Goal: Information Seeking & Learning: Learn about a topic

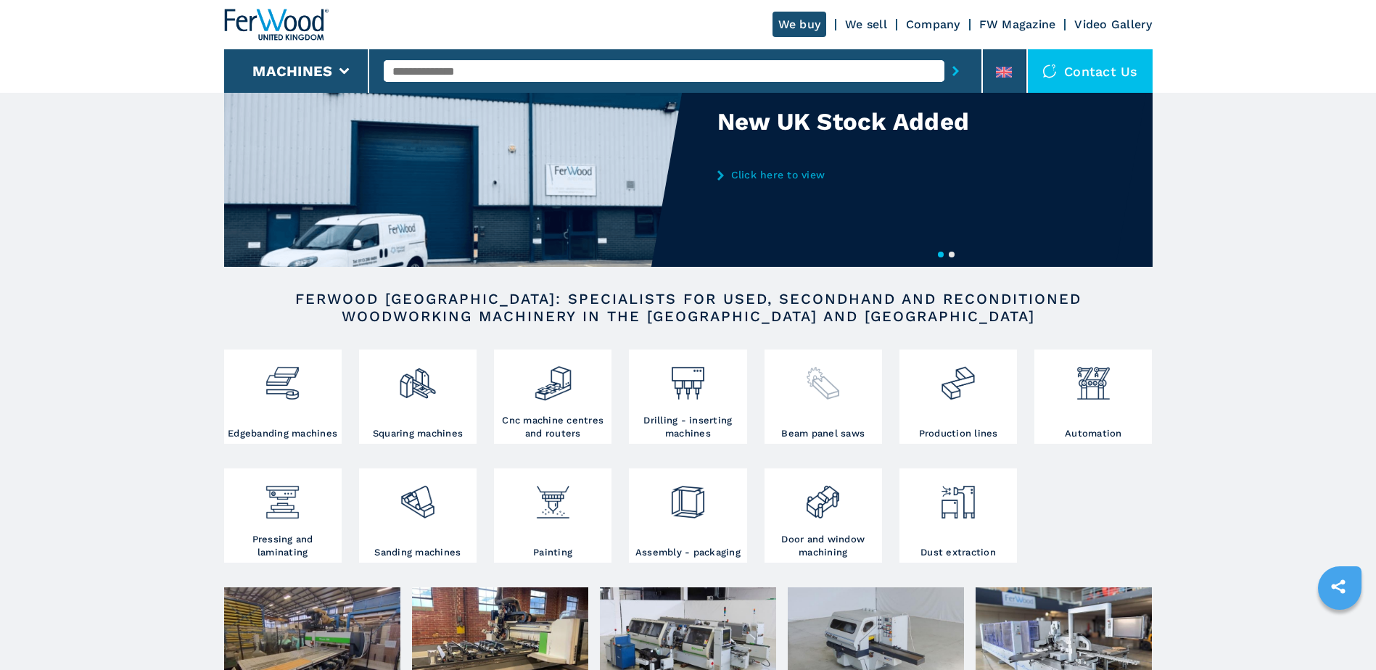
scroll to position [145, 0]
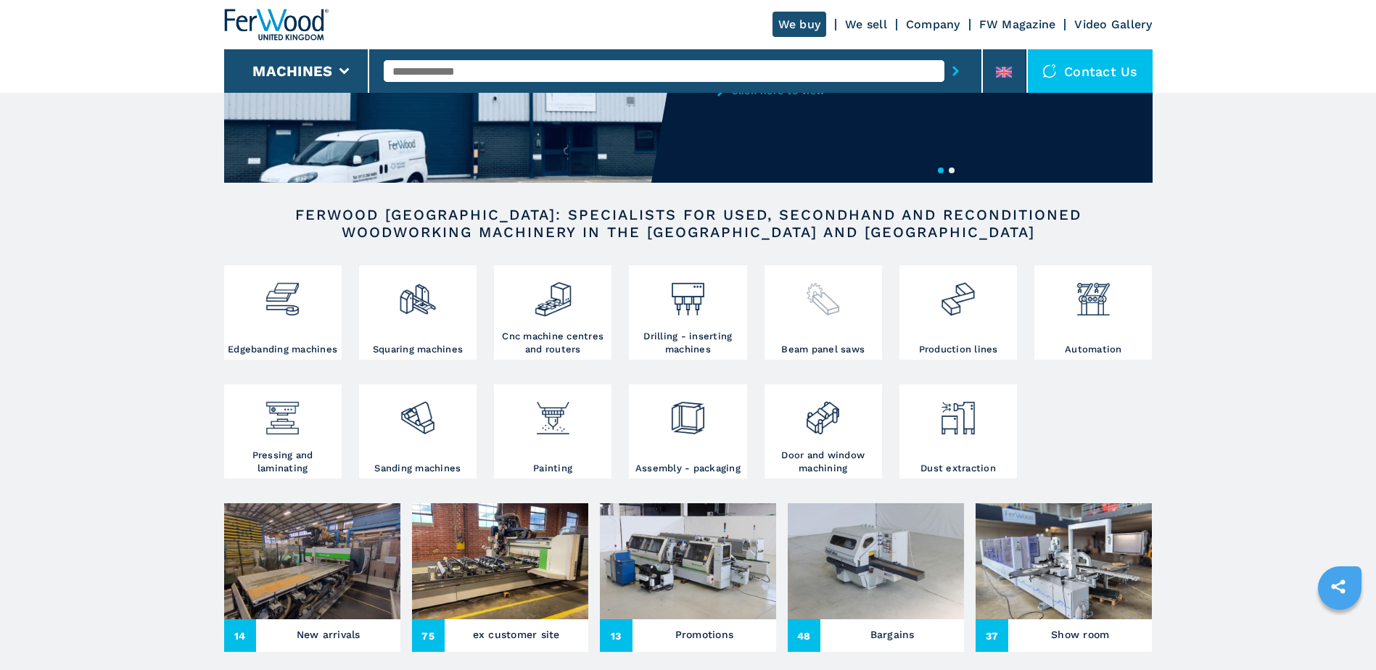
click at [821, 317] on img at bounding box center [822, 293] width 38 height 49
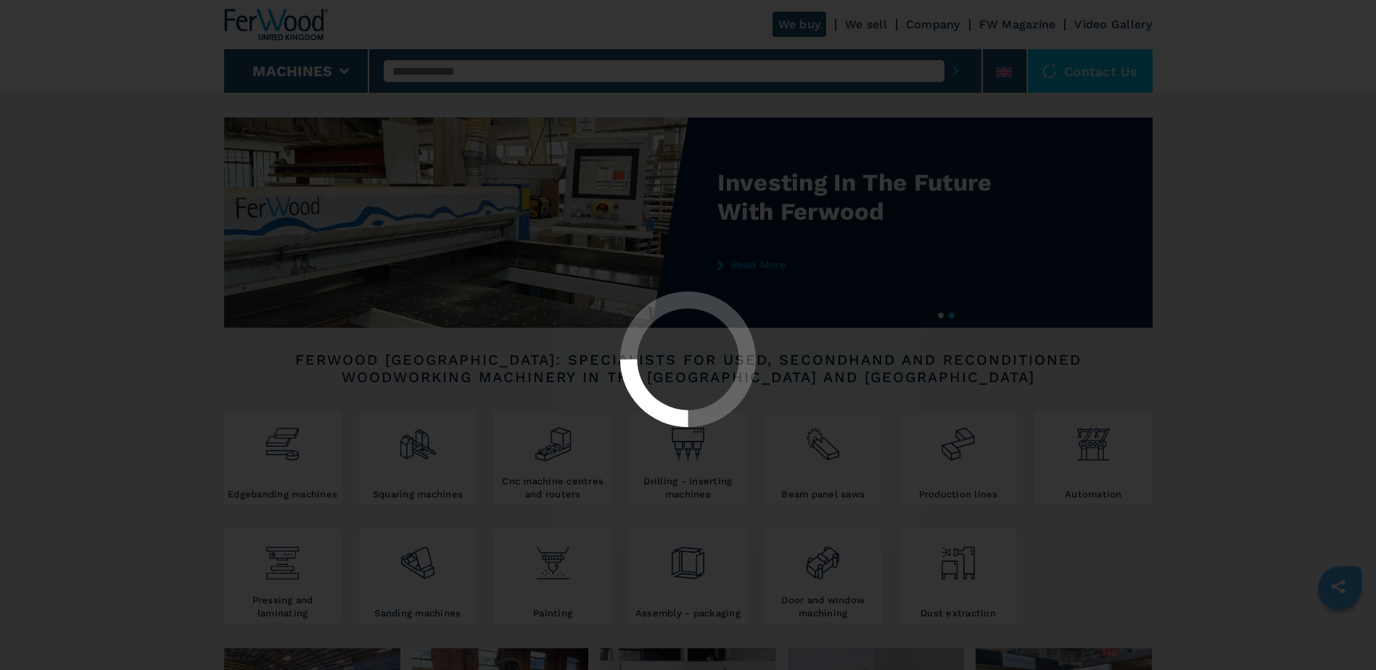
select select "**********"
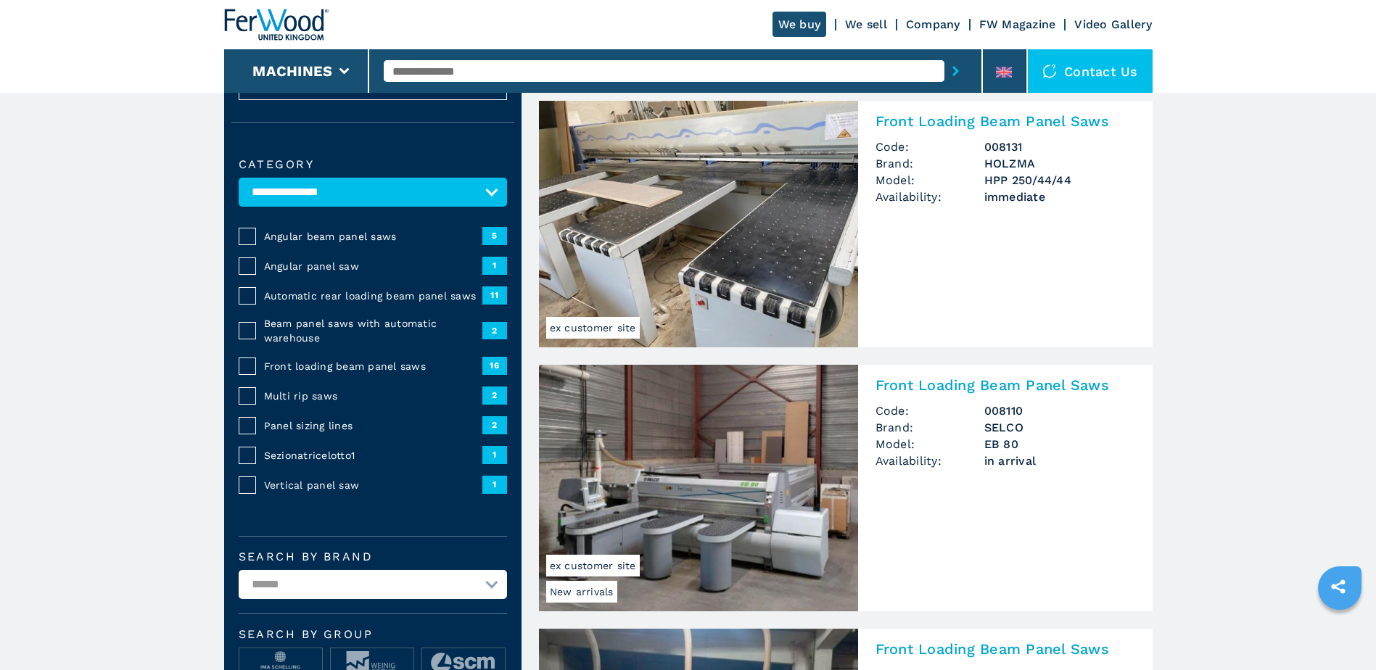
scroll to position [290, 0]
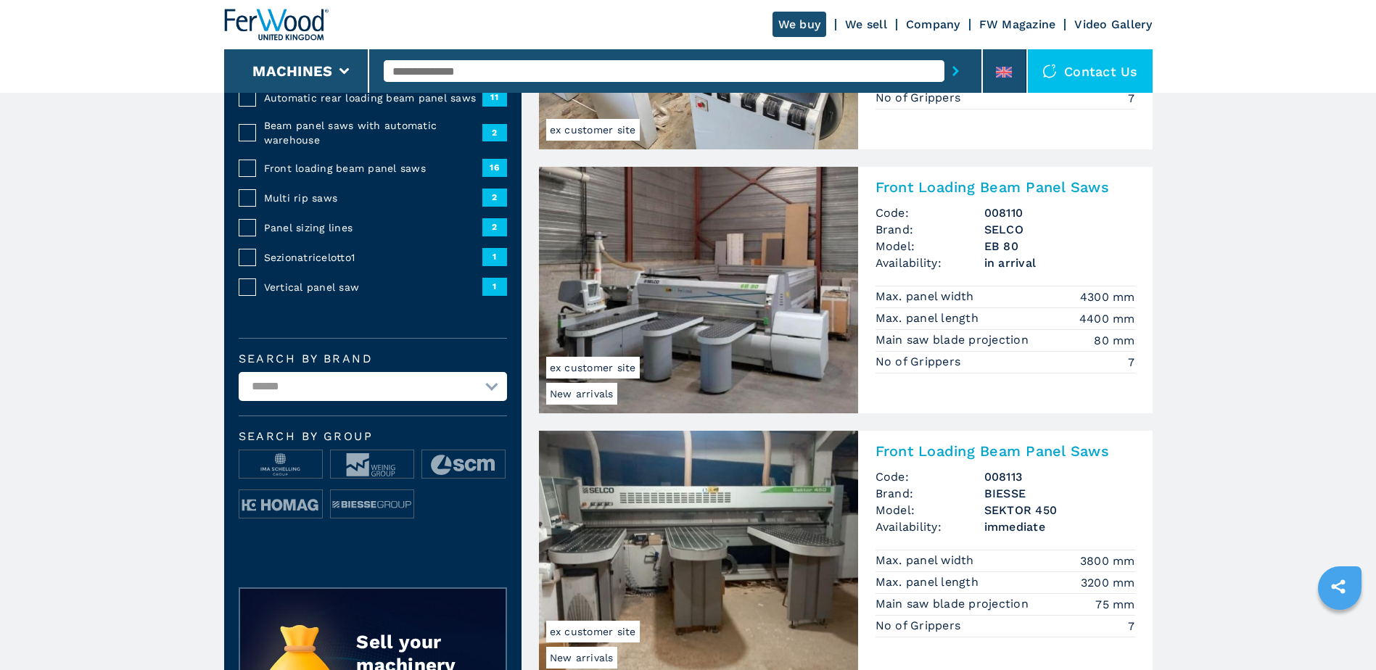
click at [740, 251] on img at bounding box center [698, 290] width 319 height 247
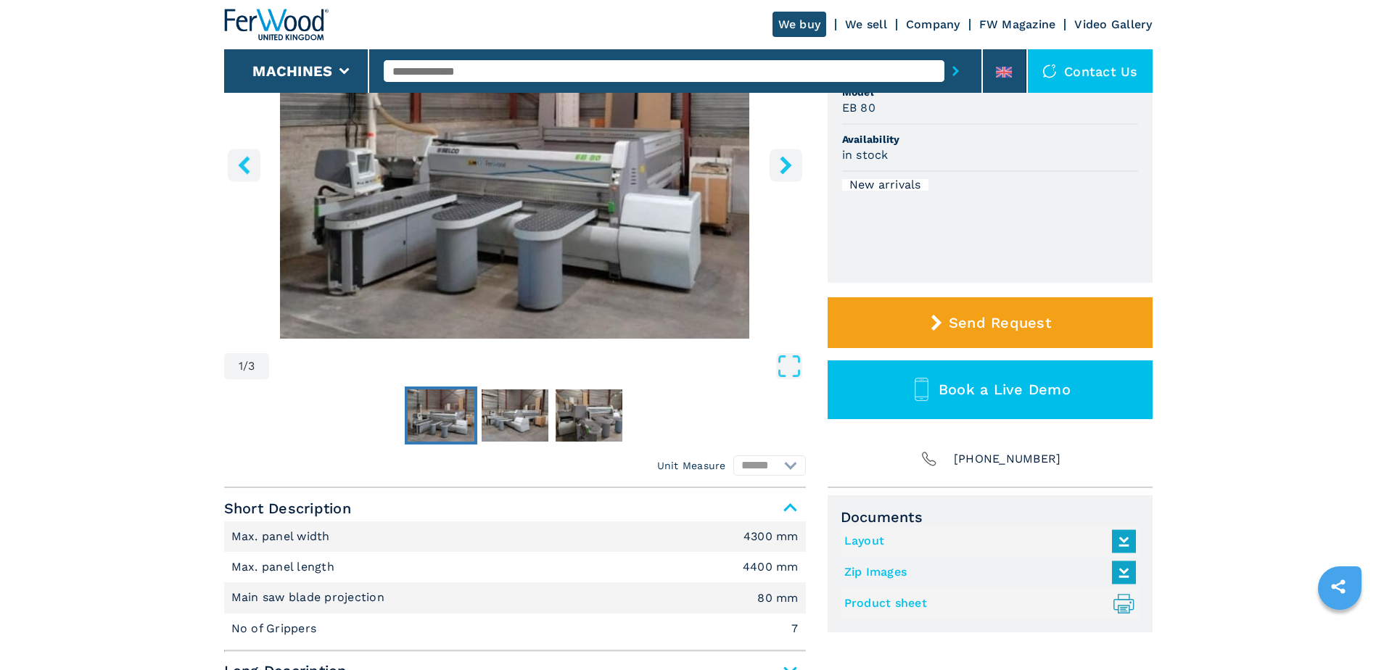
scroll to position [290, 0]
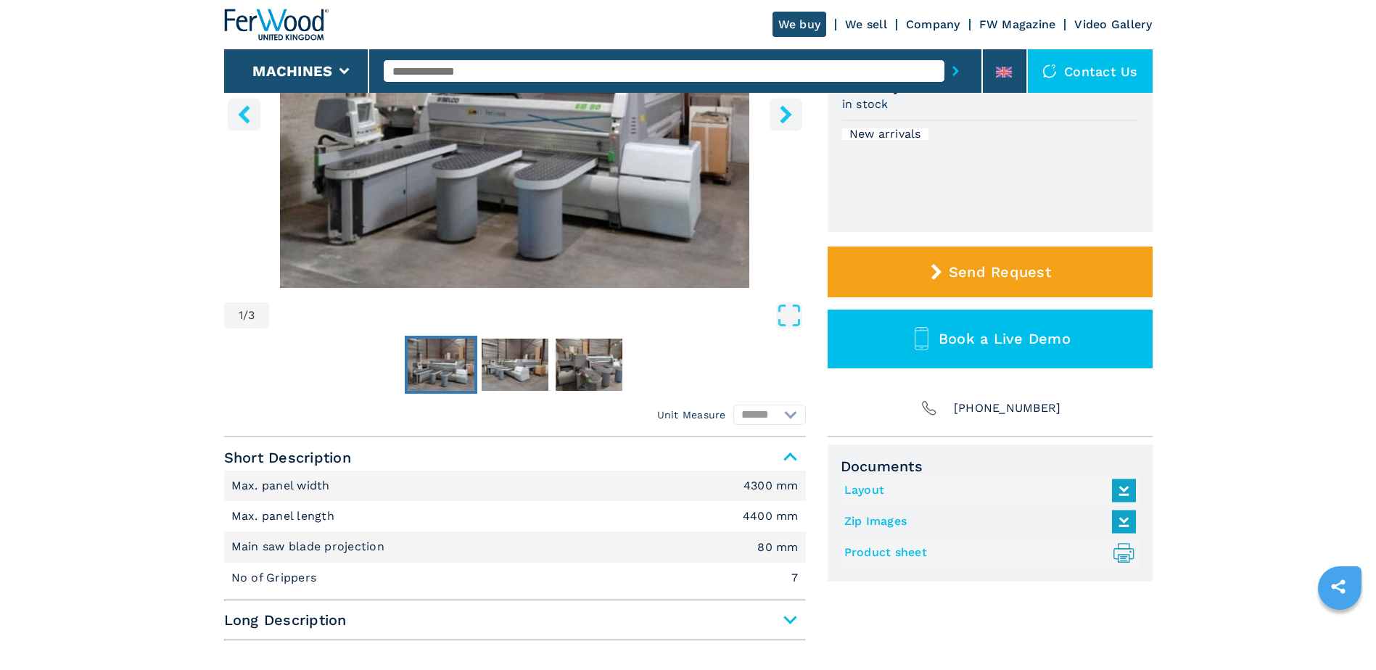
click at [872, 495] on link "Layout" at bounding box center [986, 491] width 284 height 24
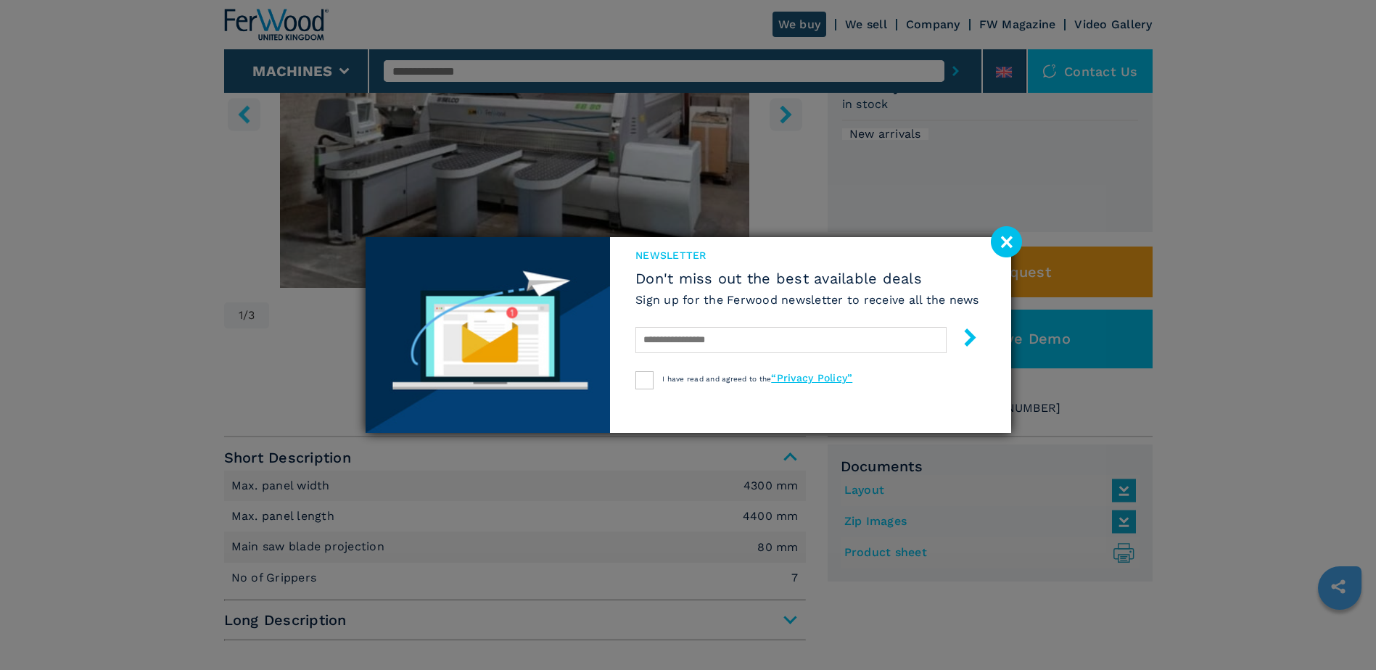
click at [997, 236] on image at bounding box center [1005, 241] width 31 height 31
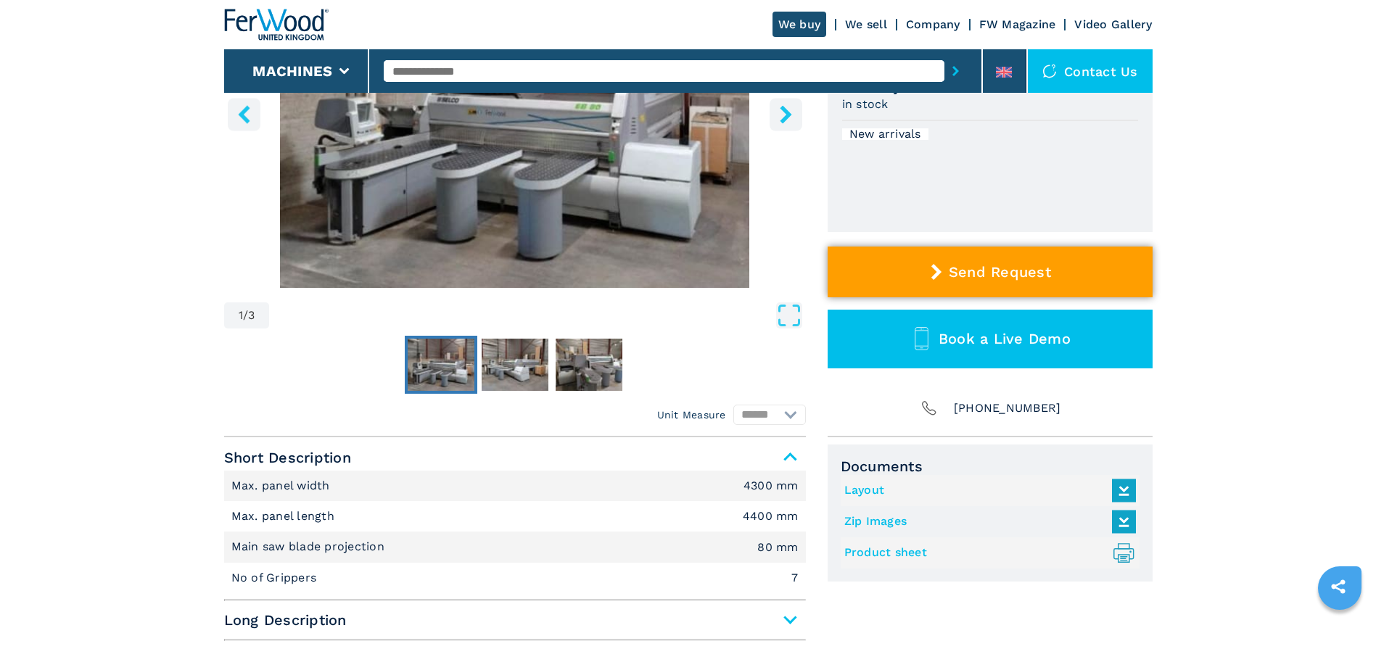
select select "**********"
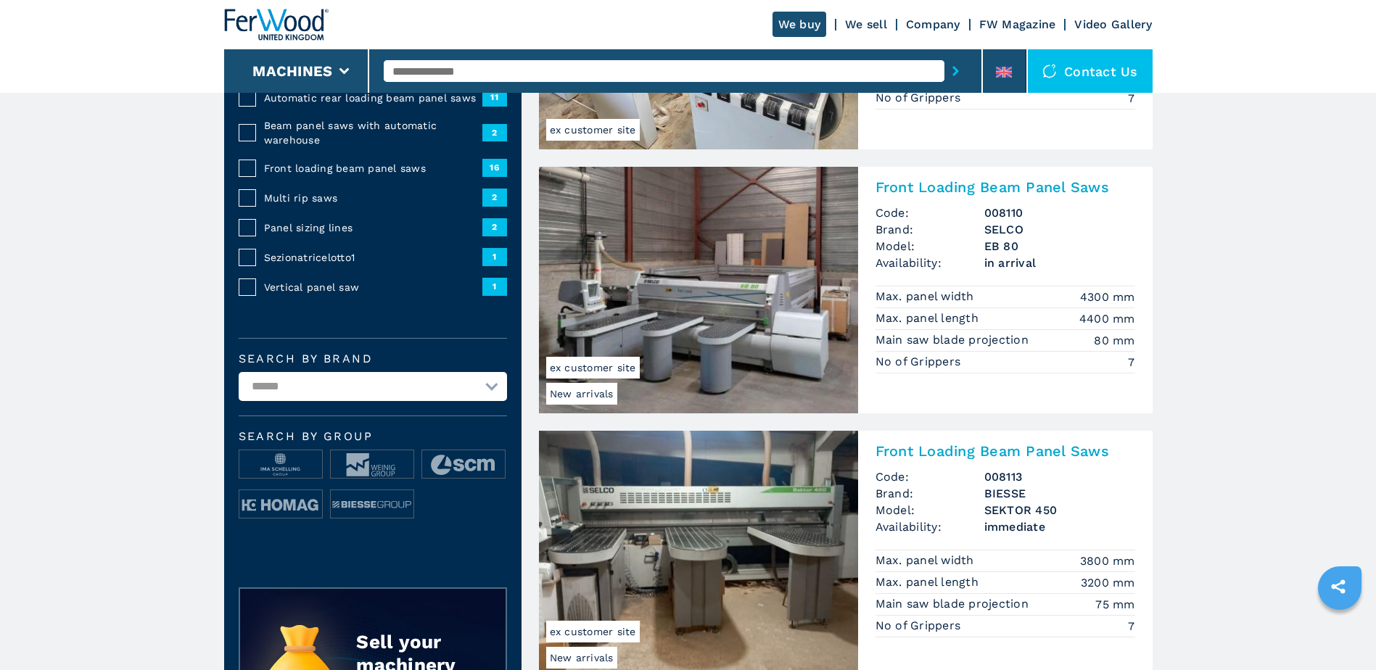
scroll to position [580, 0]
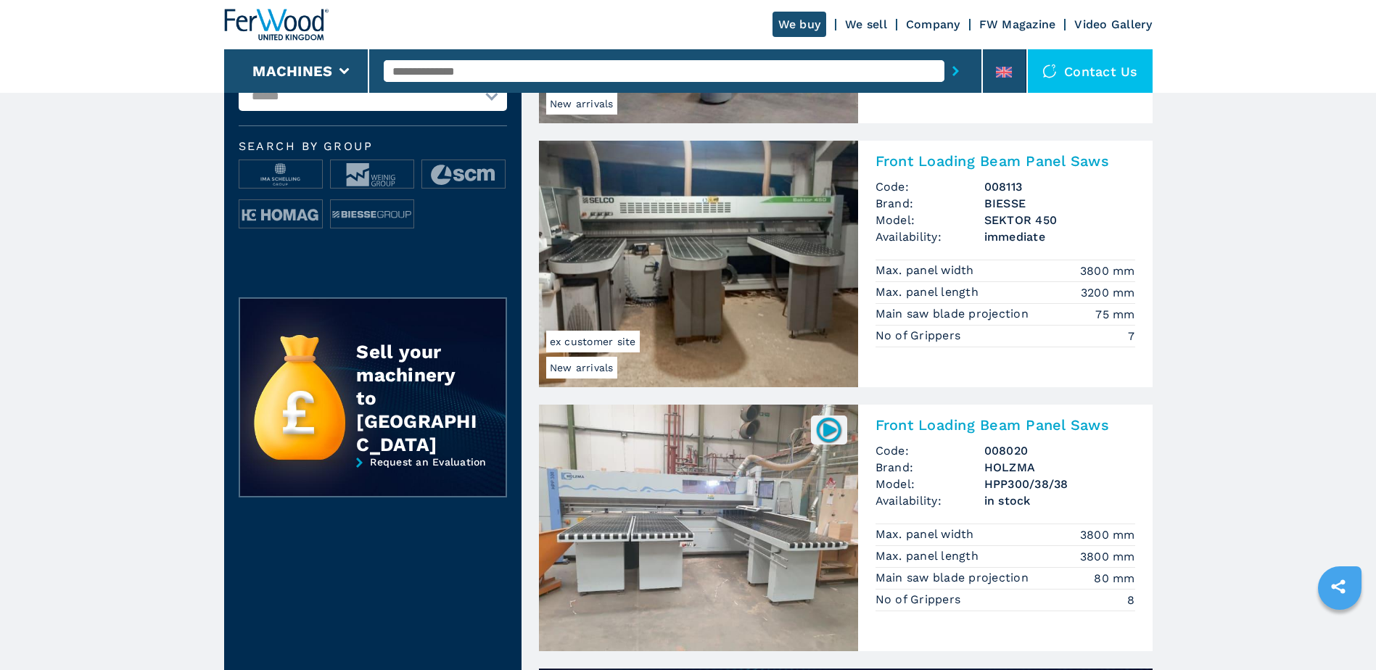
click at [1016, 168] on h2 "Front Loading Beam Panel Saws" at bounding box center [1005, 160] width 260 height 17
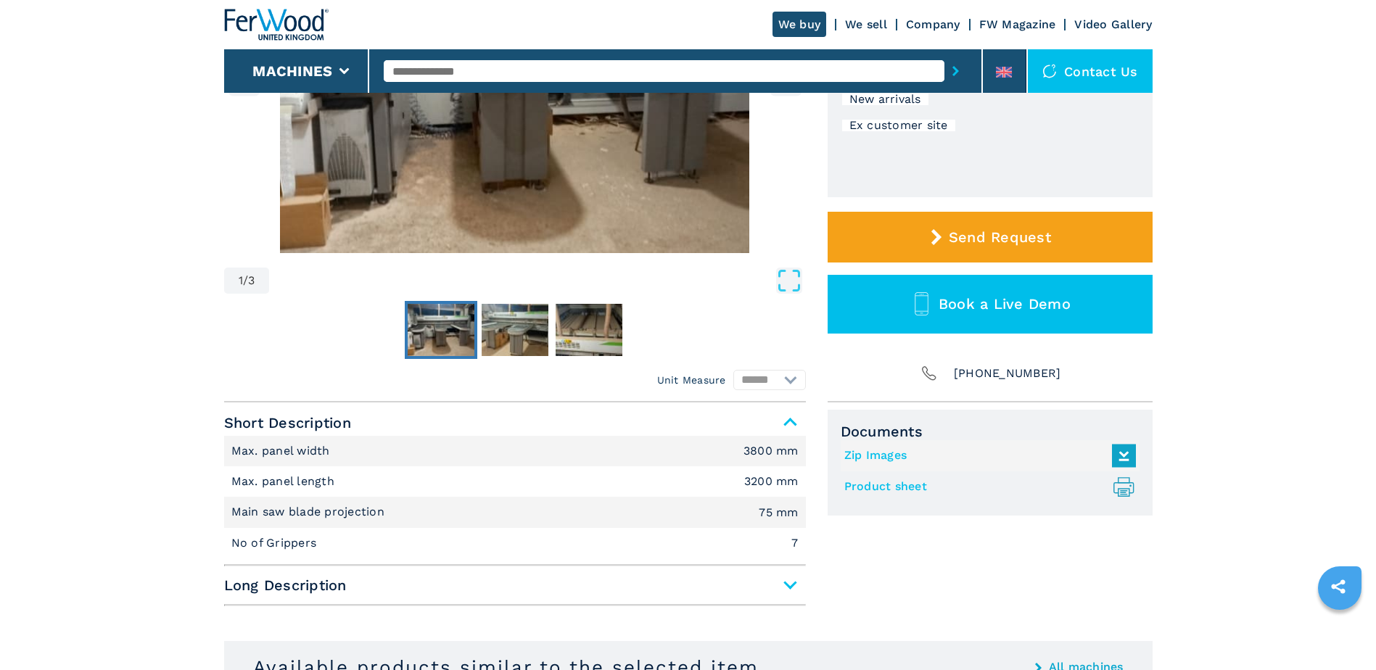
scroll to position [363, 0]
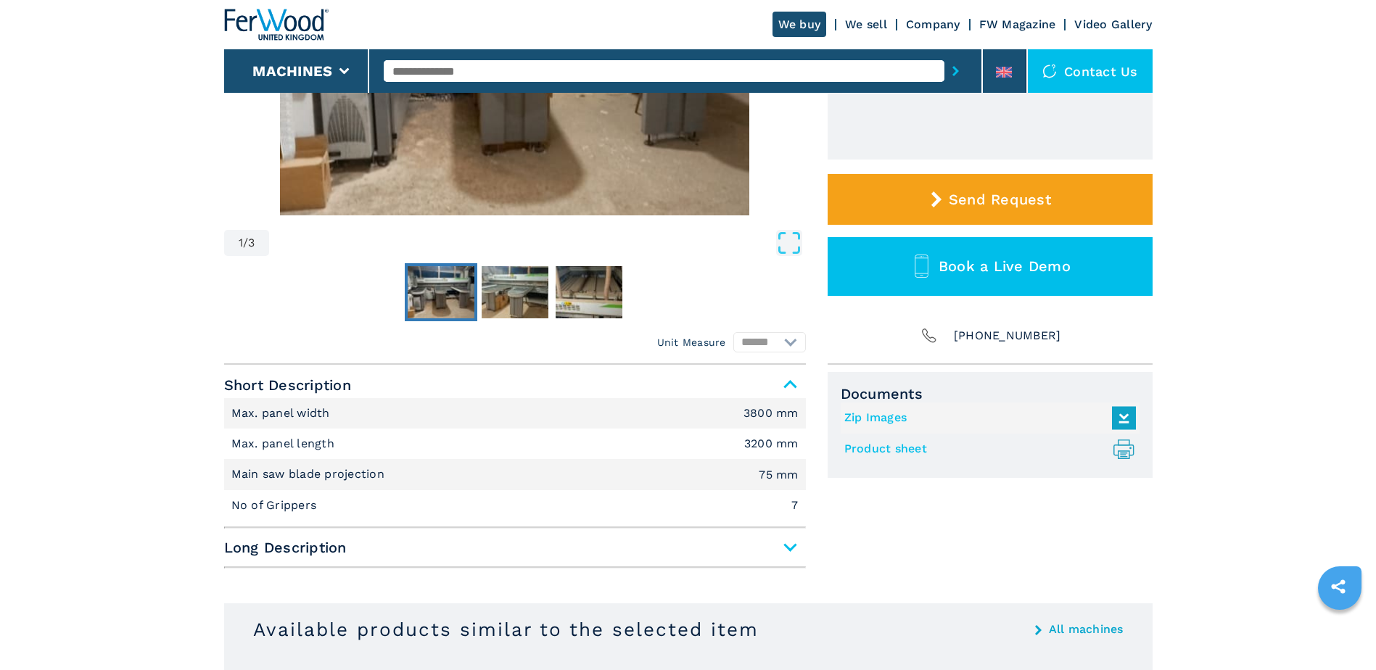
click at [901, 449] on link "Product sheet .prefix__st0{stroke-linecap:round;stroke-linejoin:round}.prefix__…" at bounding box center [986, 449] width 284 height 24
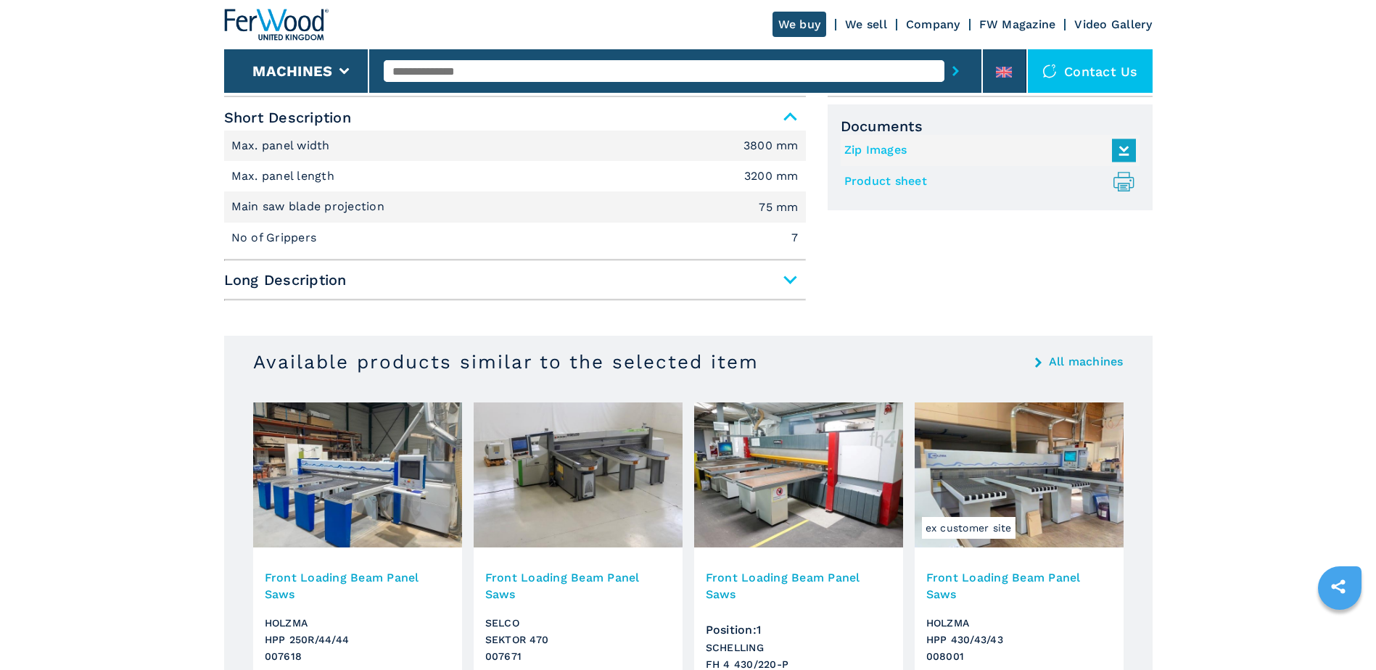
scroll to position [435, 0]
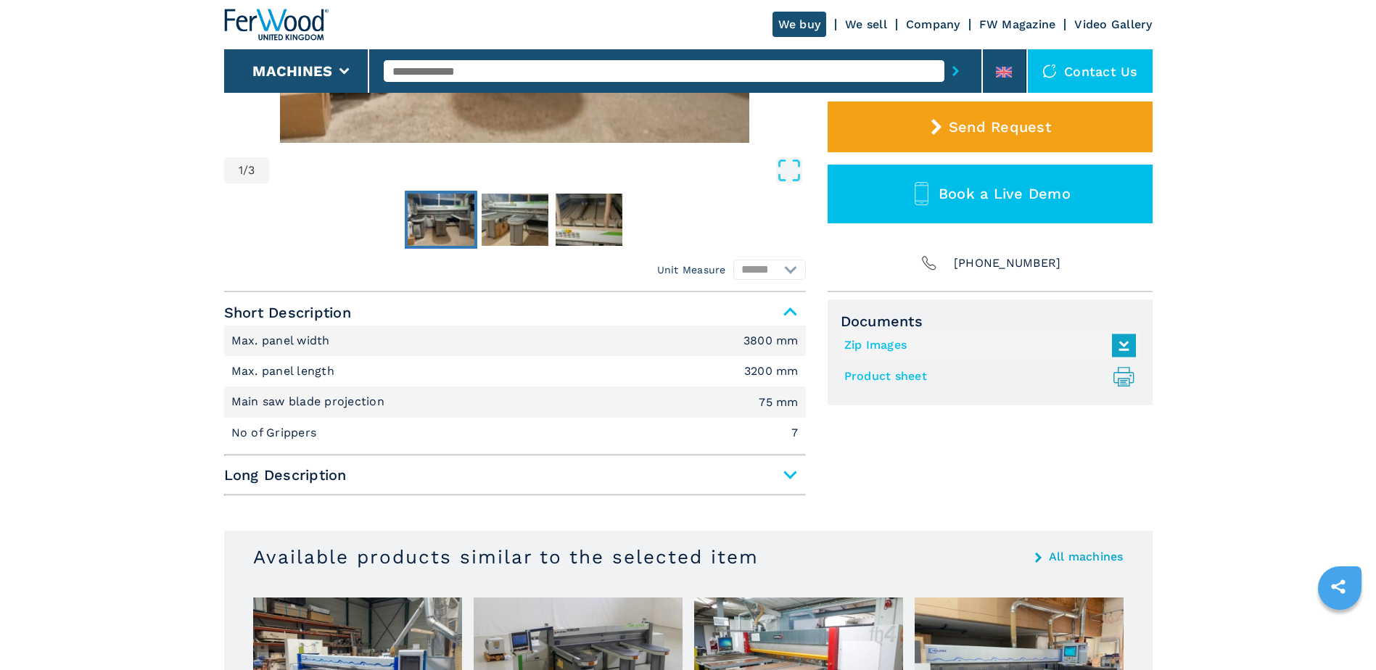
click at [892, 346] on link "Zip Images" at bounding box center [986, 346] width 284 height 24
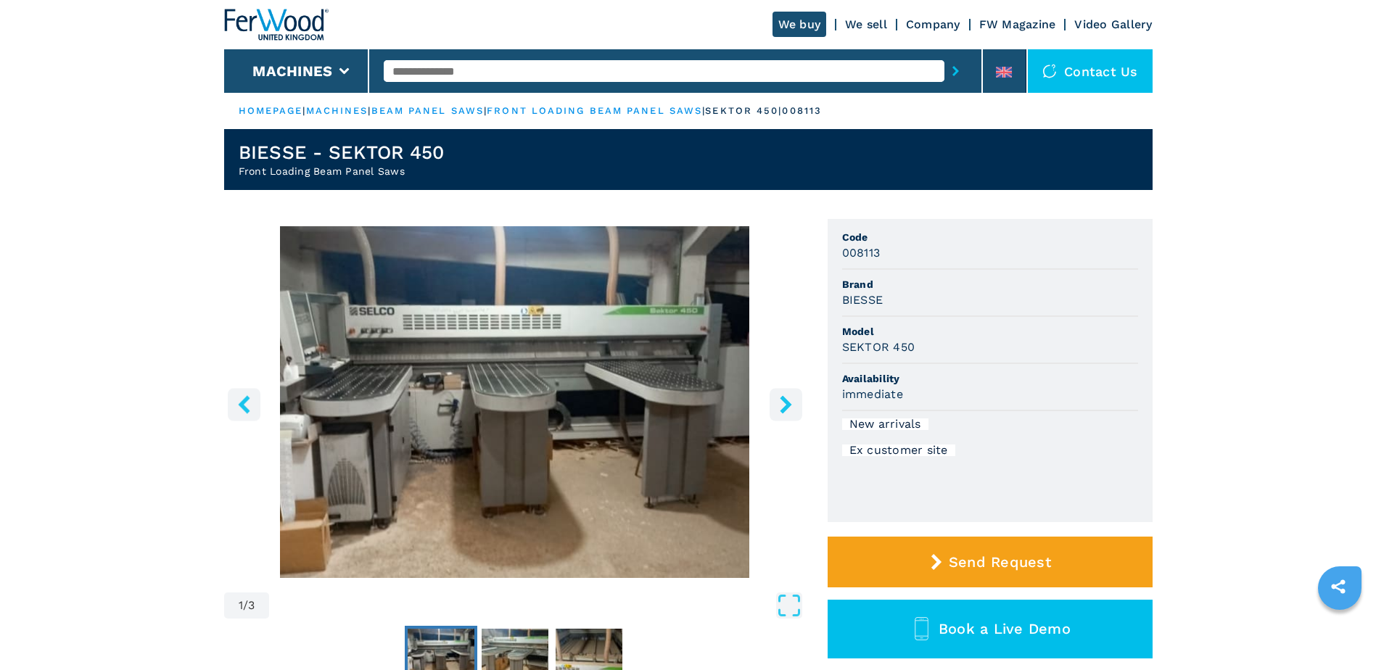
select select "**********"
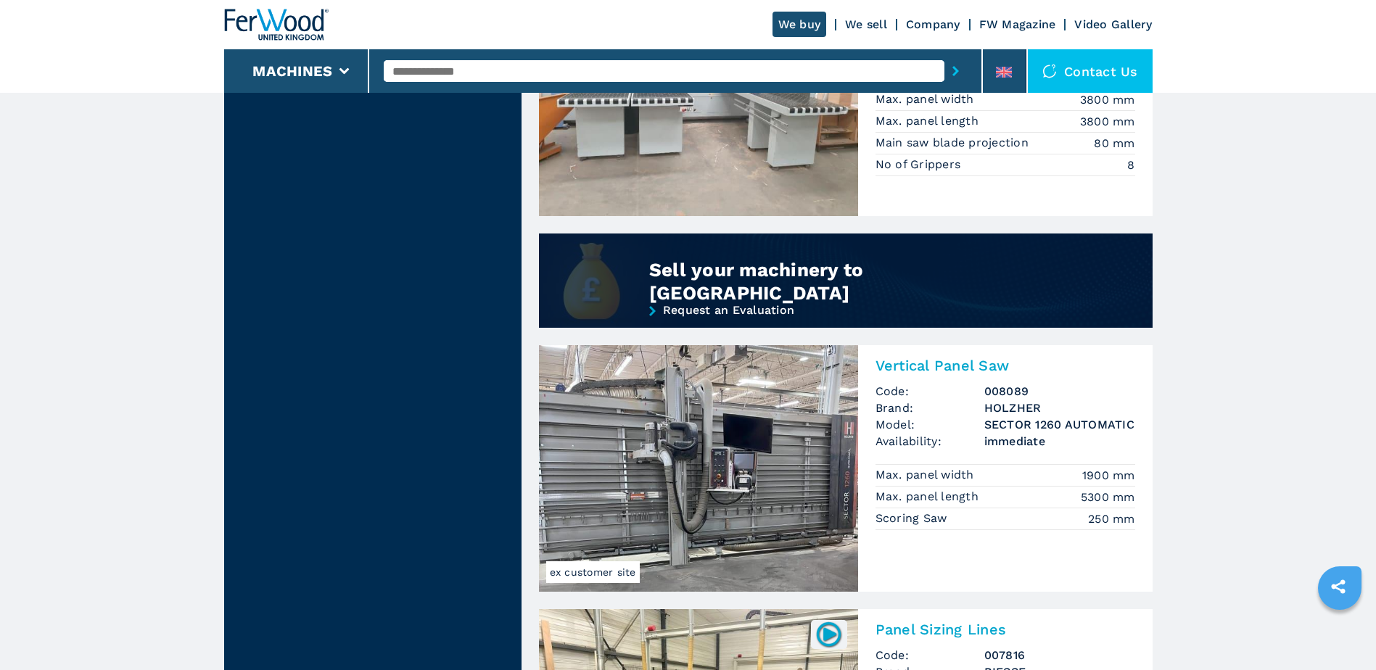
scroll to position [798, 0]
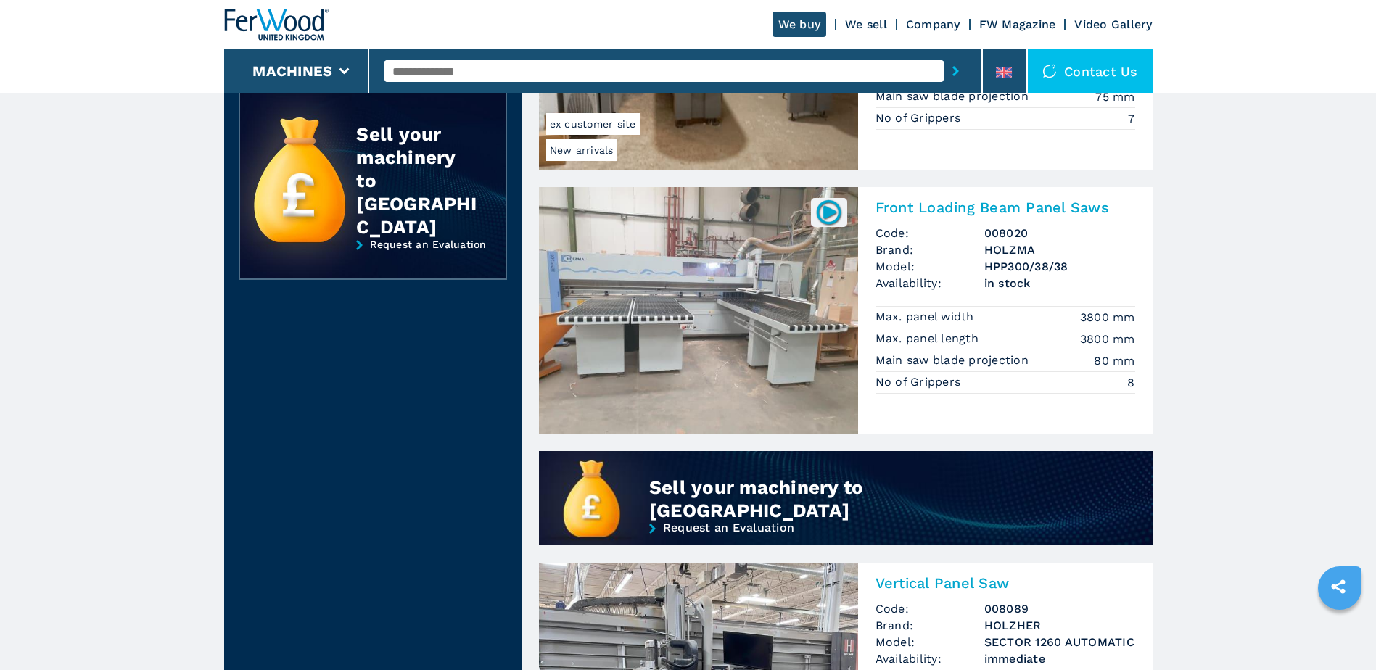
click at [972, 203] on h2 "Front Loading Beam Panel Saws" at bounding box center [1005, 207] width 260 height 17
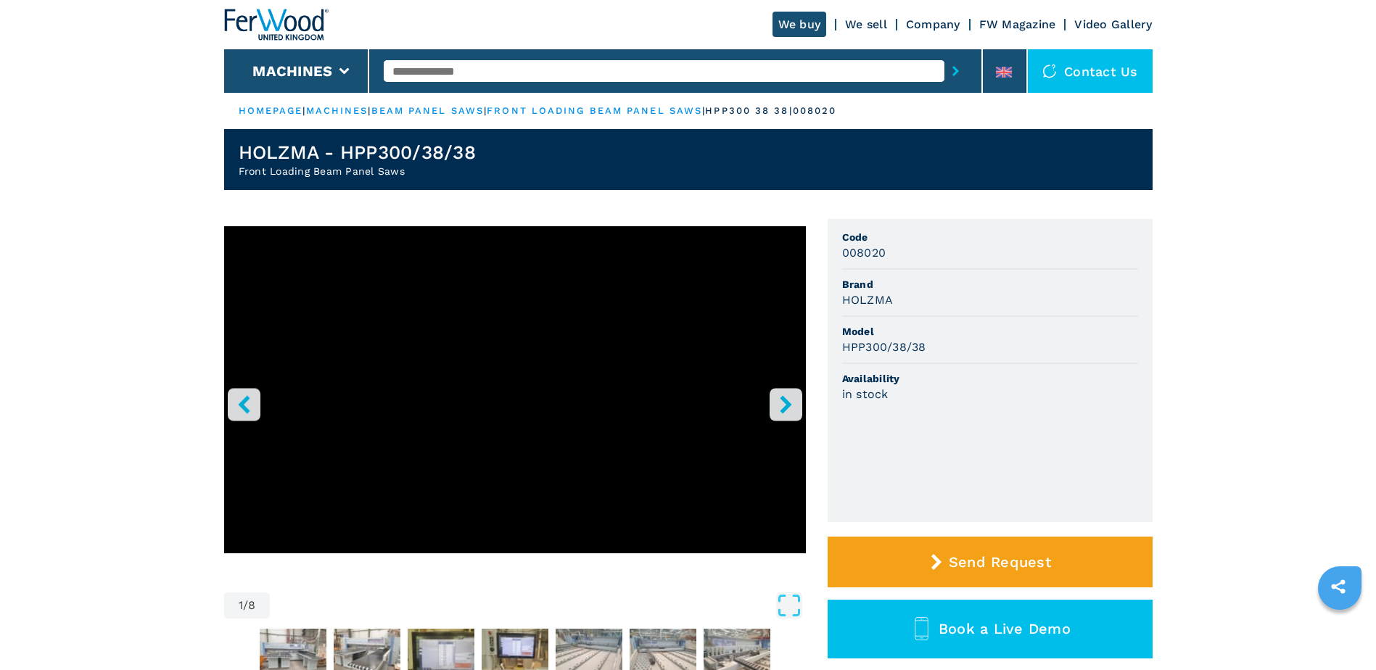
scroll to position [290, 0]
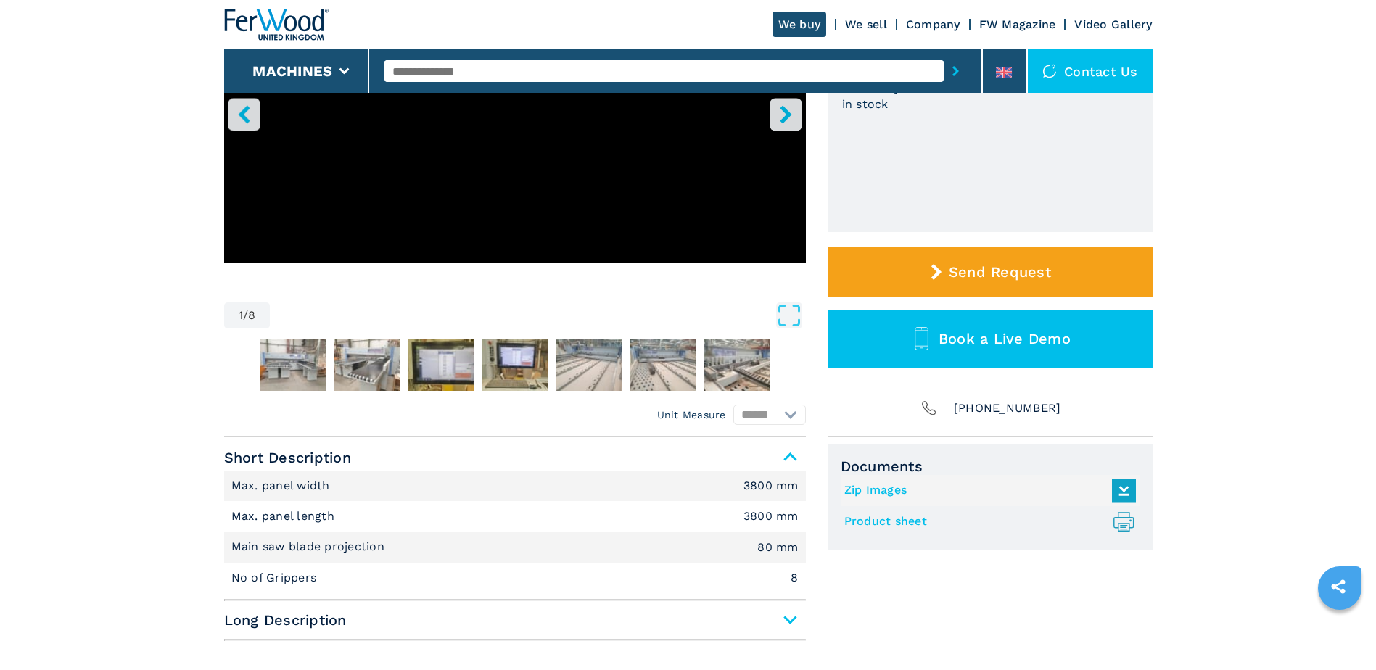
click at [885, 526] on link "Product sheet .prefix__st0{stroke-linecap:round;stroke-linejoin:round}.prefix__…" at bounding box center [986, 522] width 284 height 24
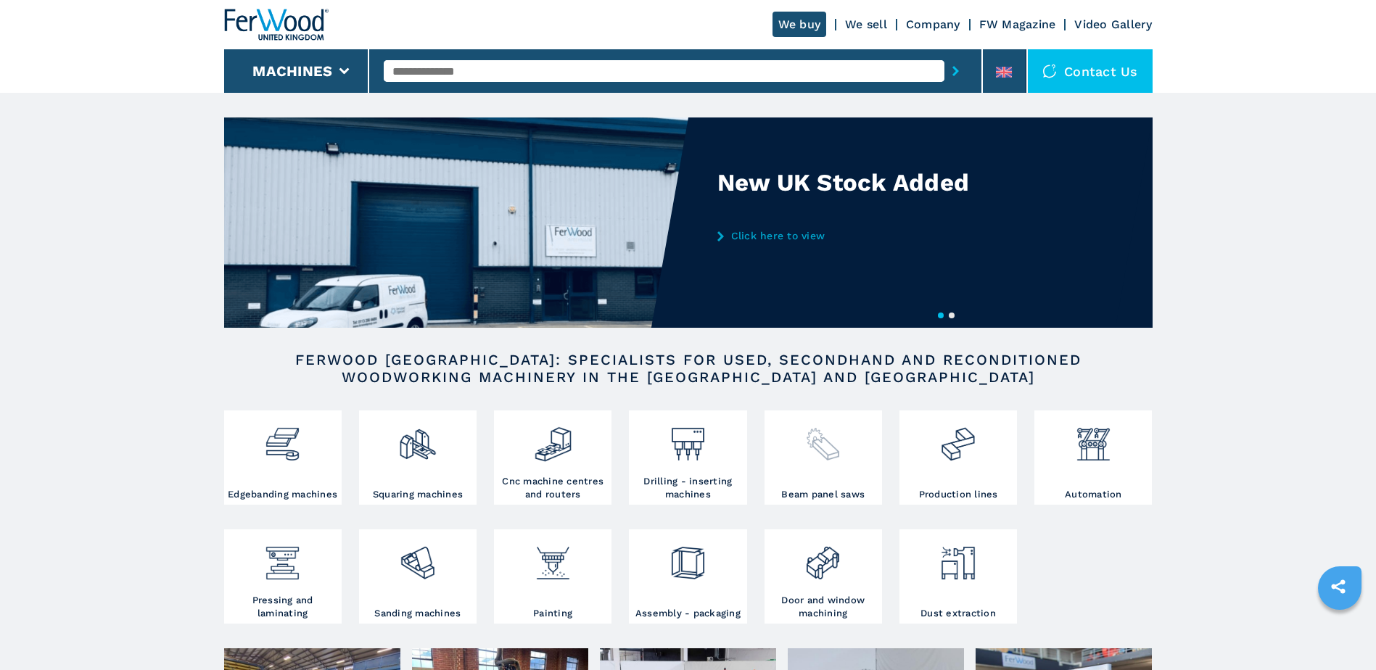
click at [831, 431] on img at bounding box center [822, 438] width 38 height 49
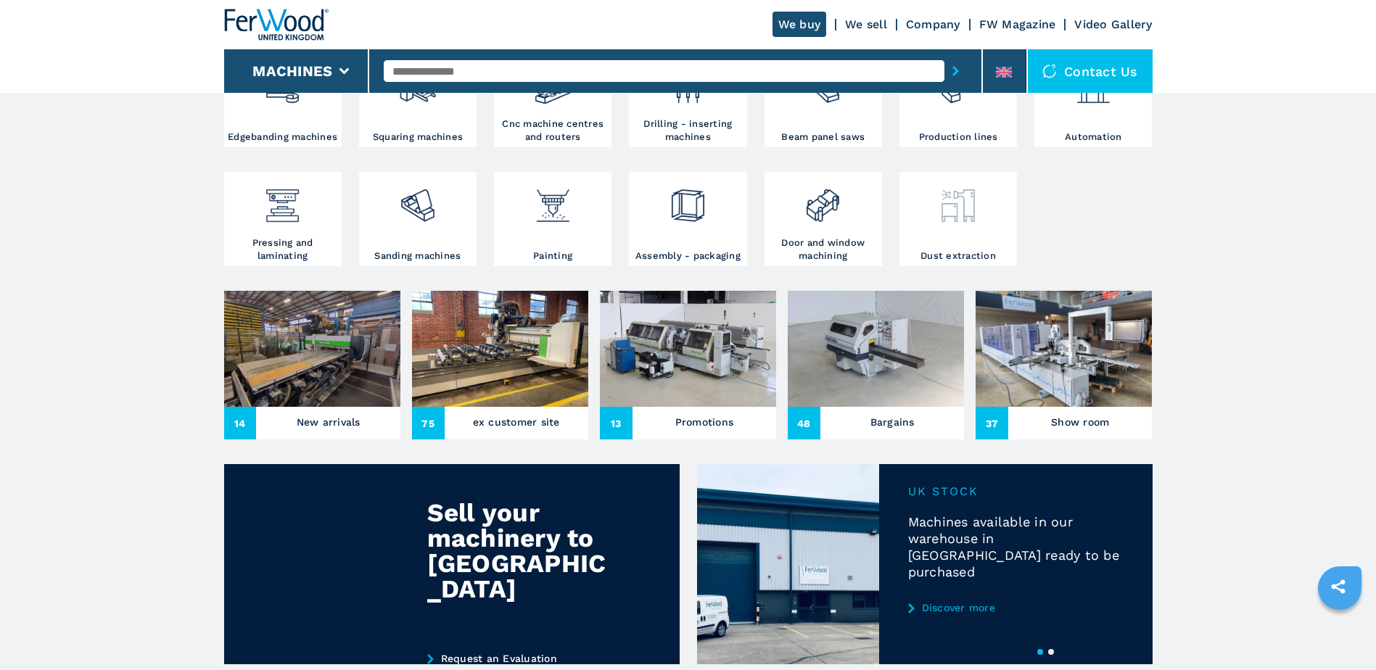
scroll to position [363, 0]
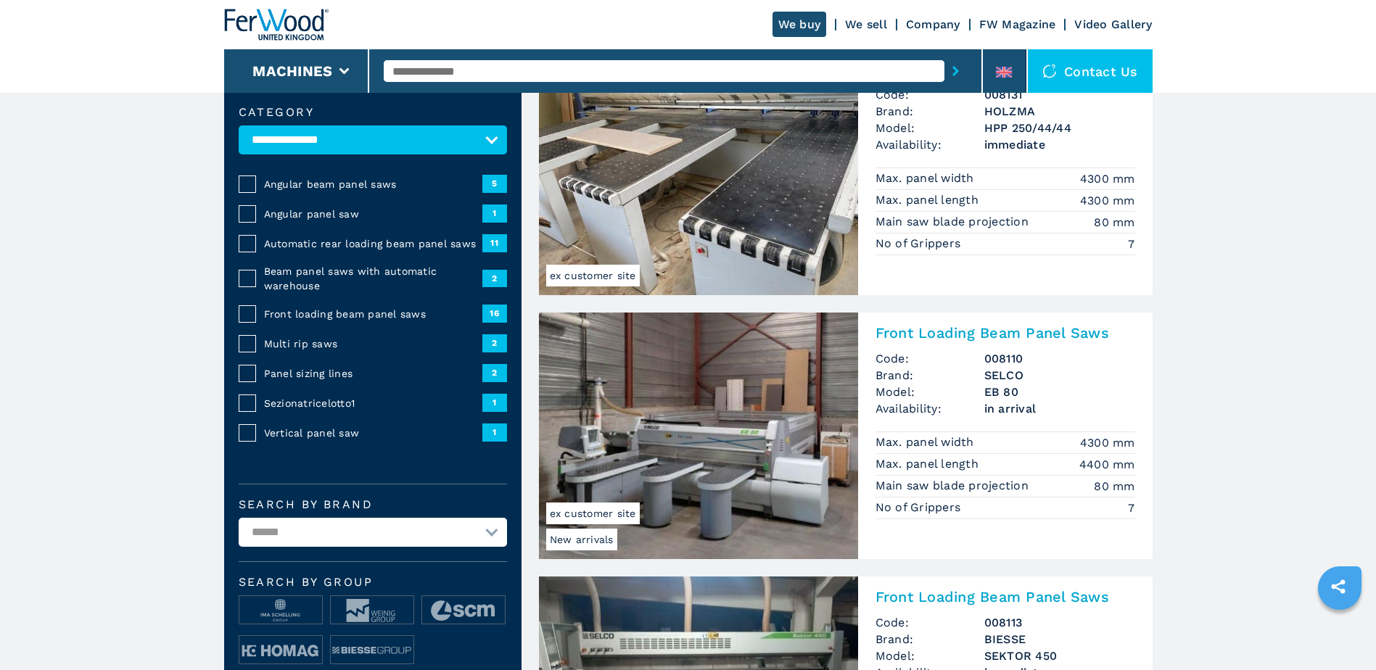
scroll to position [145, 0]
click at [762, 210] on img at bounding box center [698, 171] width 319 height 247
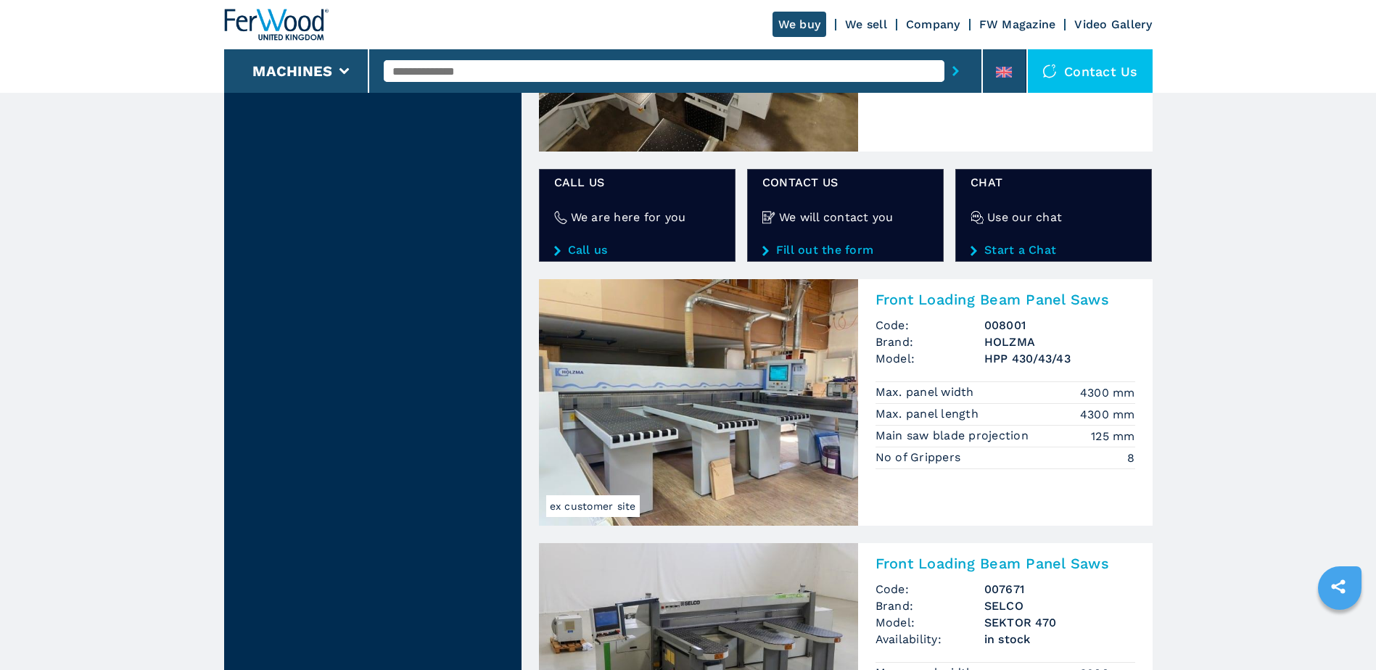
scroll to position [2248, 0]
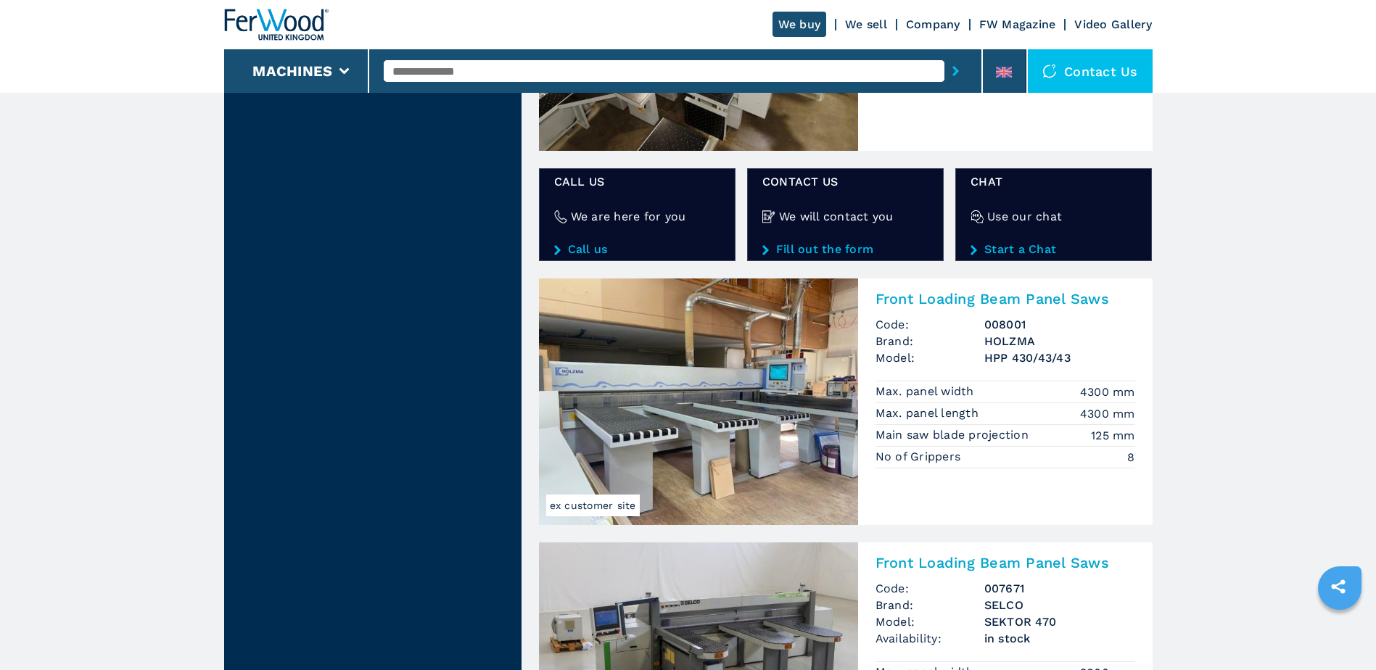
click at [768, 414] on img at bounding box center [698, 401] width 319 height 247
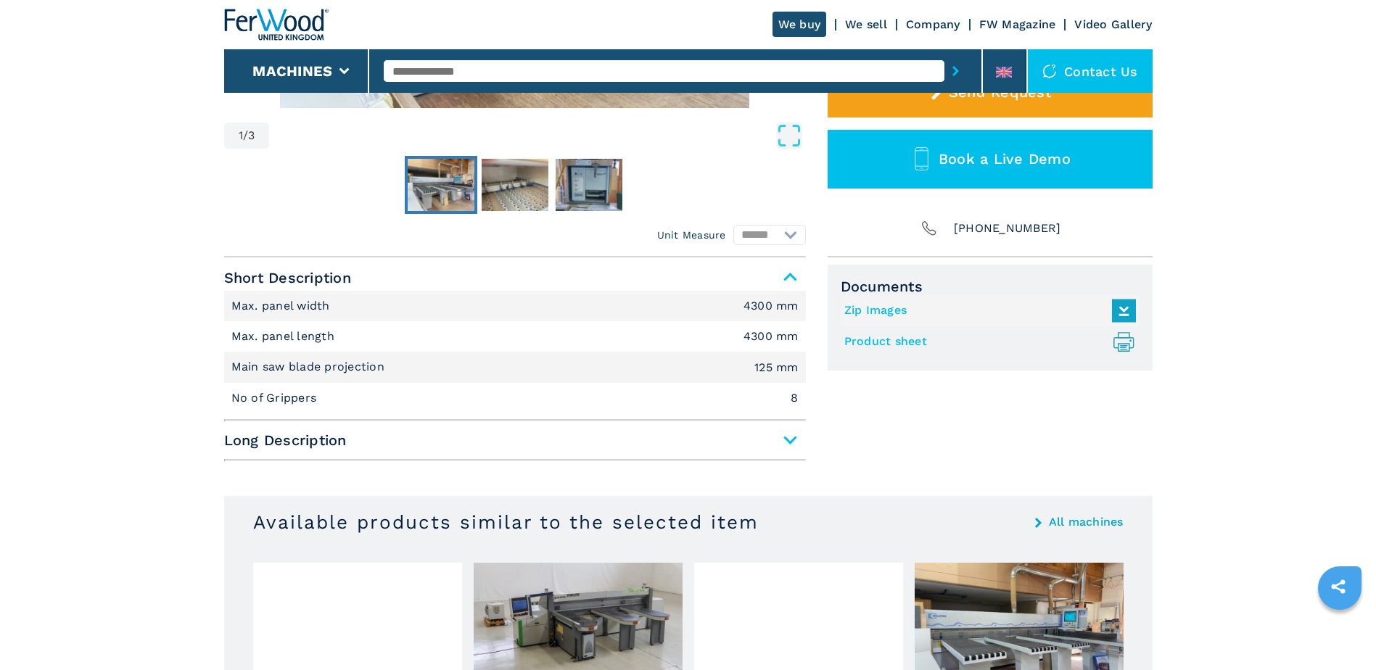
scroll to position [508, 0]
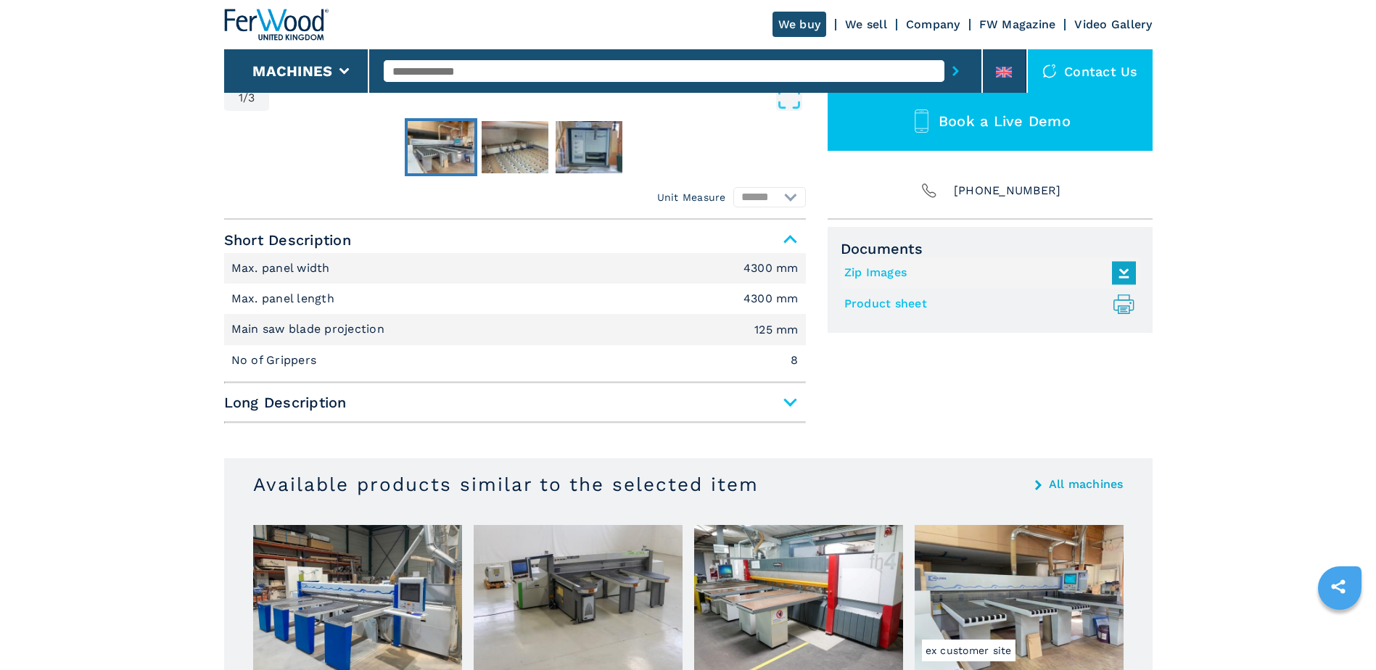
click at [896, 309] on link "Product sheet .prefix__st0{stroke-linecap:round;stroke-linejoin:round}.prefix__…" at bounding box center [986, 304] width 284 height 24
click at [547, 402] on span "Long Description" at bounding box center [515, 402] width 582 height 26
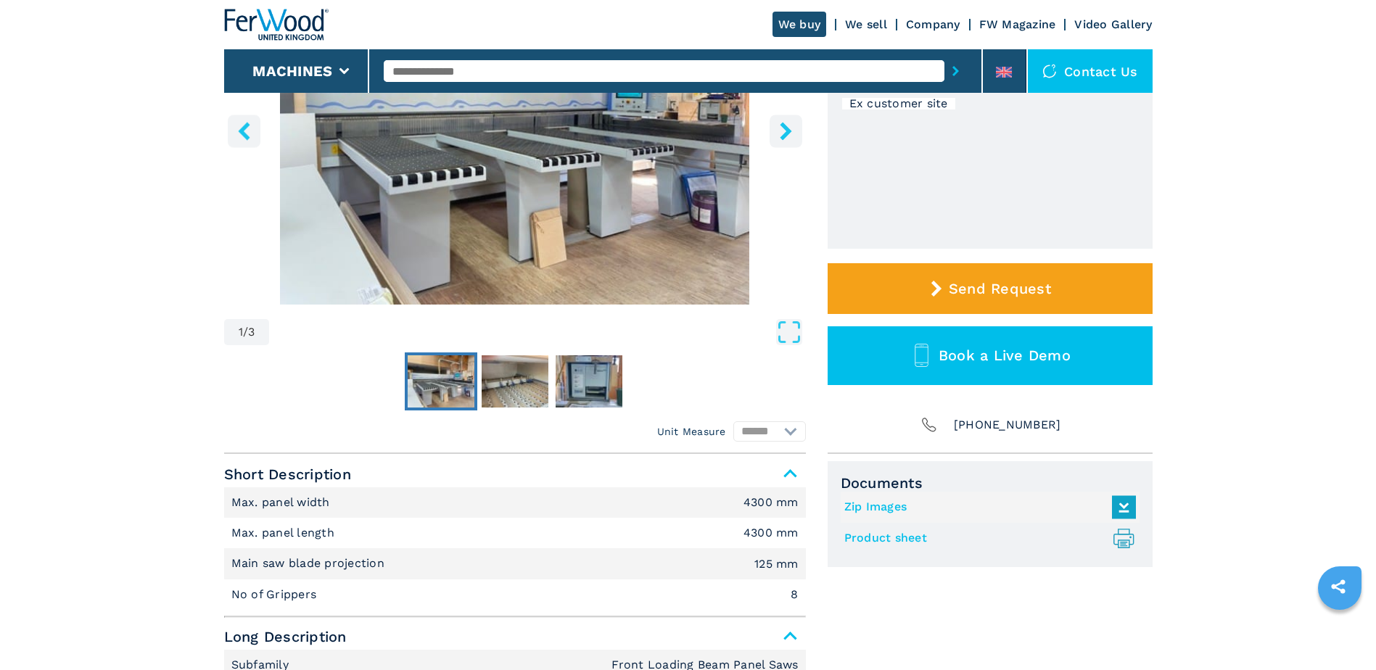
scroll to position [73, 0]
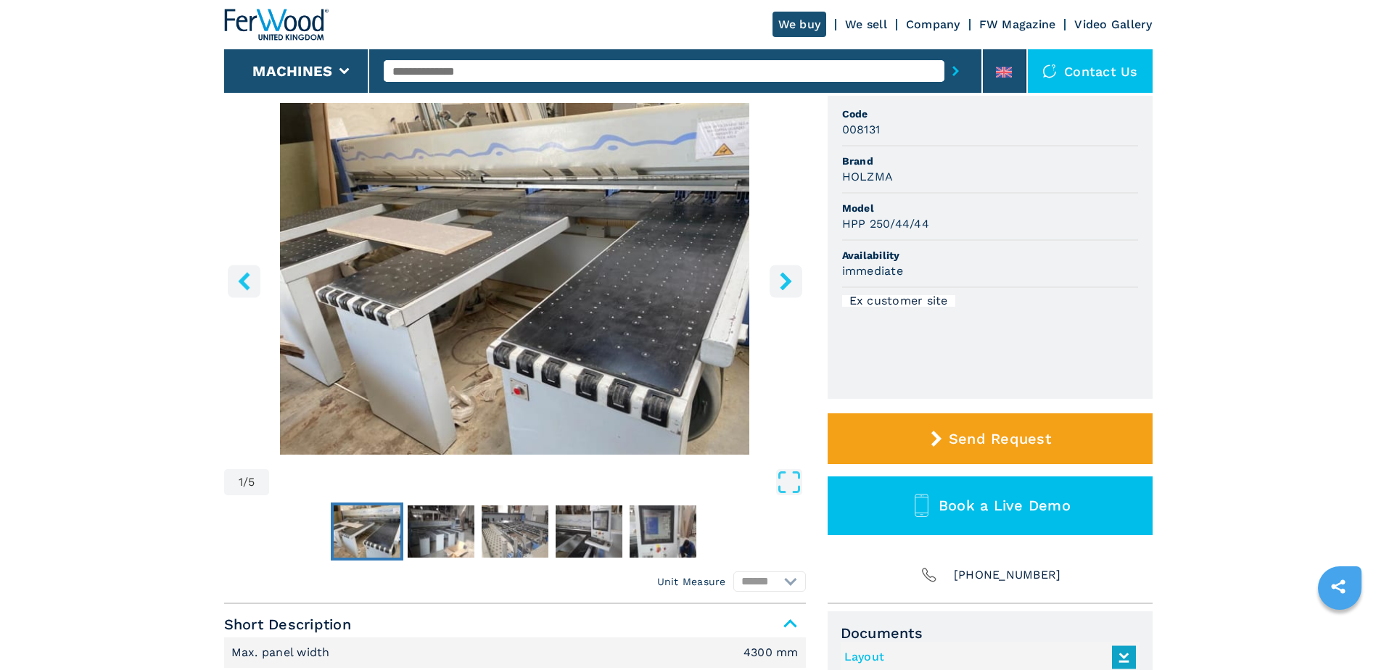
scroll to position [363, 0]
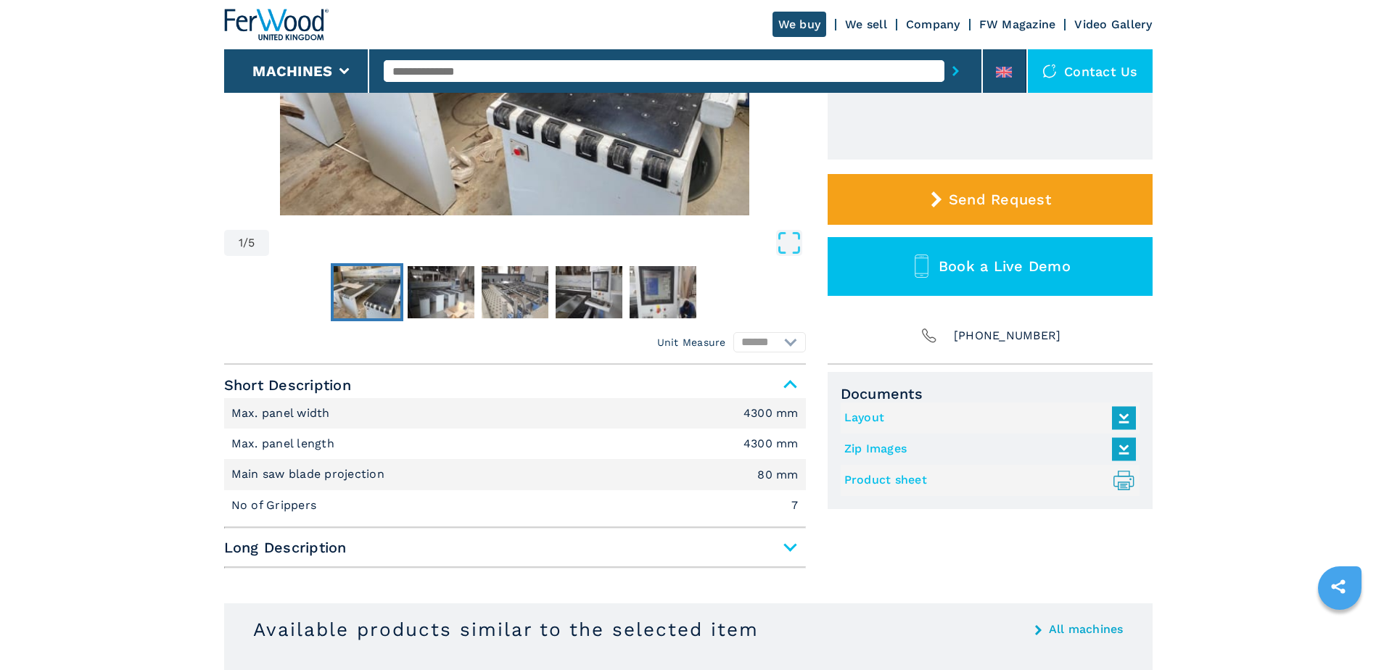
click at [873, 420] on link "Layout" at bounding box center [986, 418] width 284 height 24
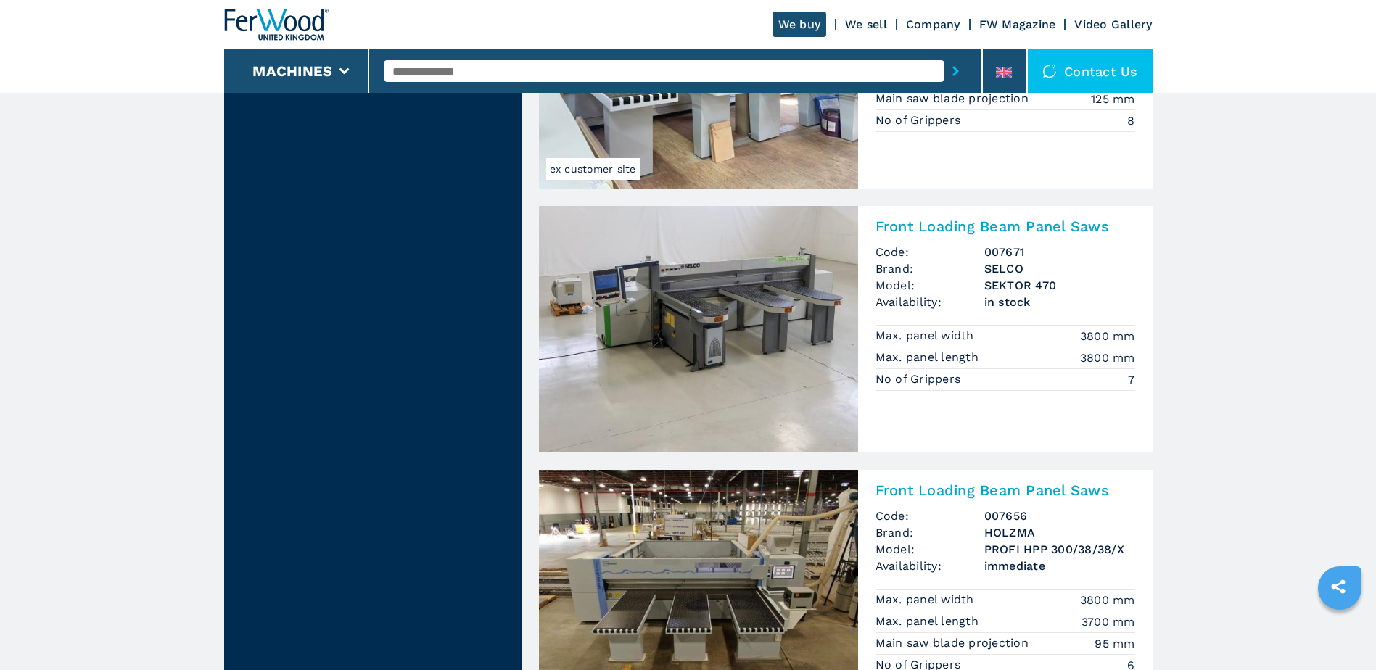
scroll to position [2610, 0]
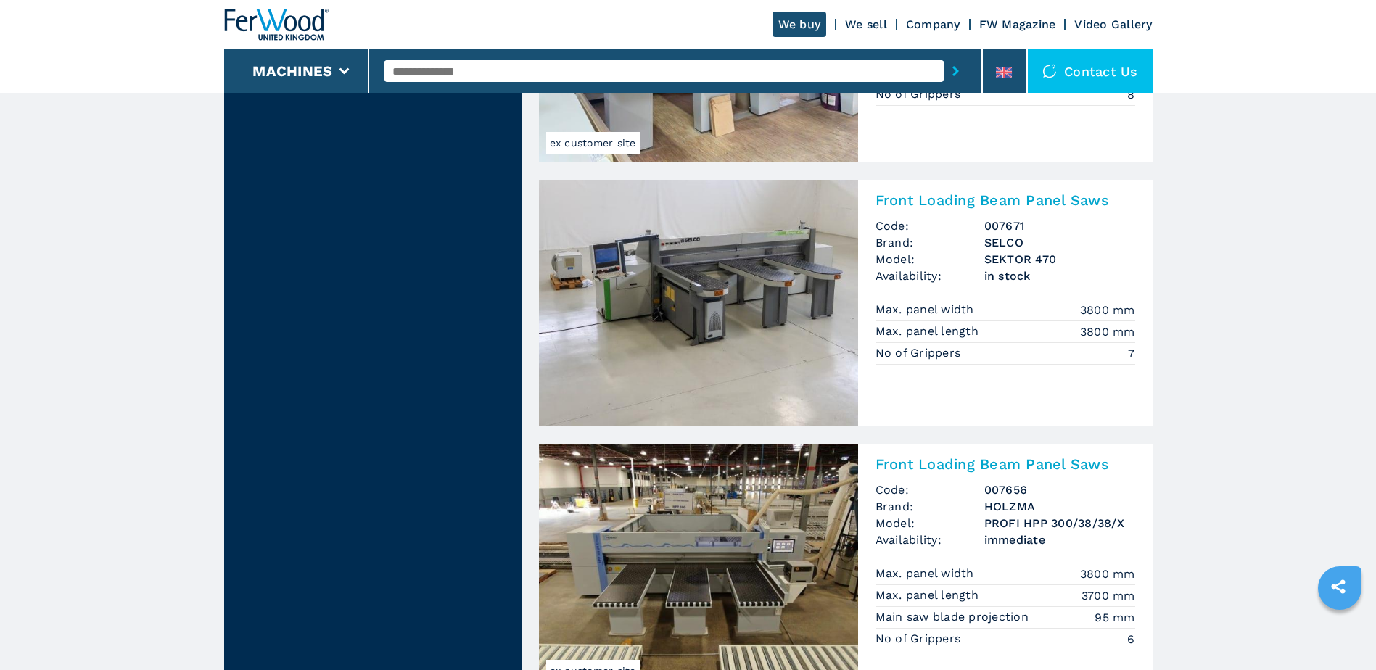
click at [753, 282] on img at bounding box center [698, 303] width 319 height 247
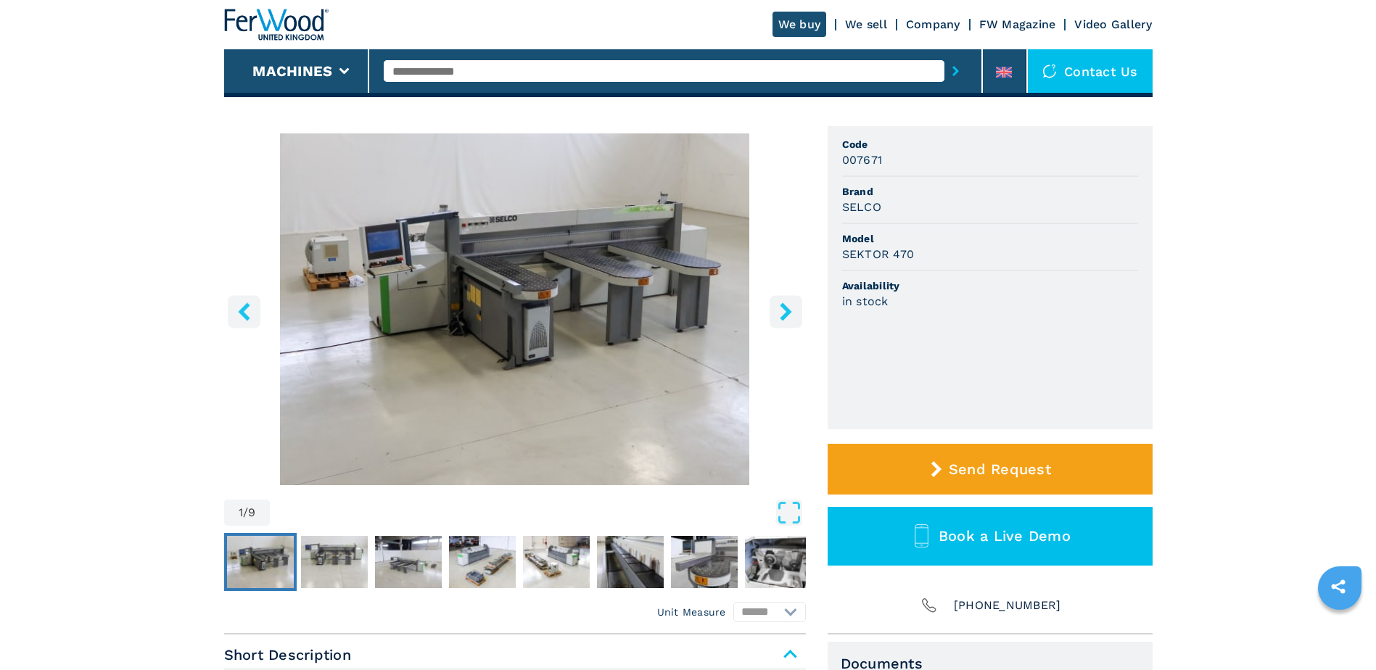
scroll to position [290, 0]
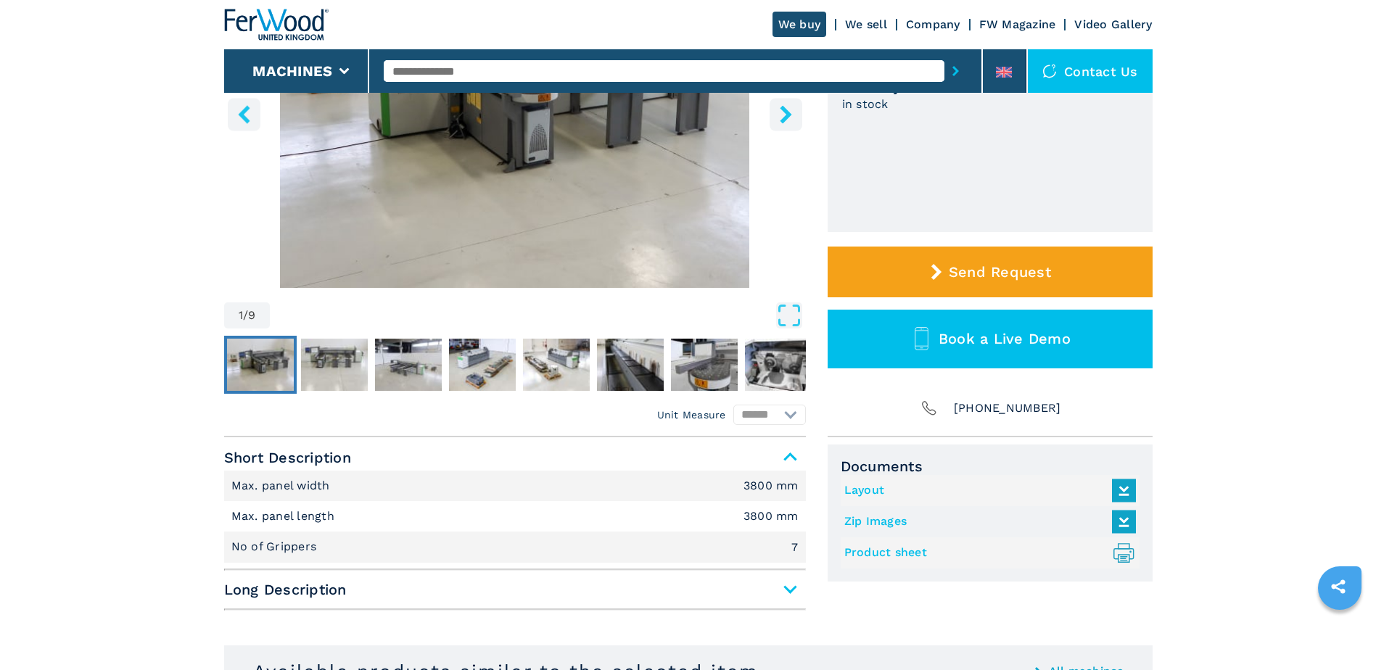
click at [882, 492] on link "Layout" at bounding box center [986, 491] width 284 height 24
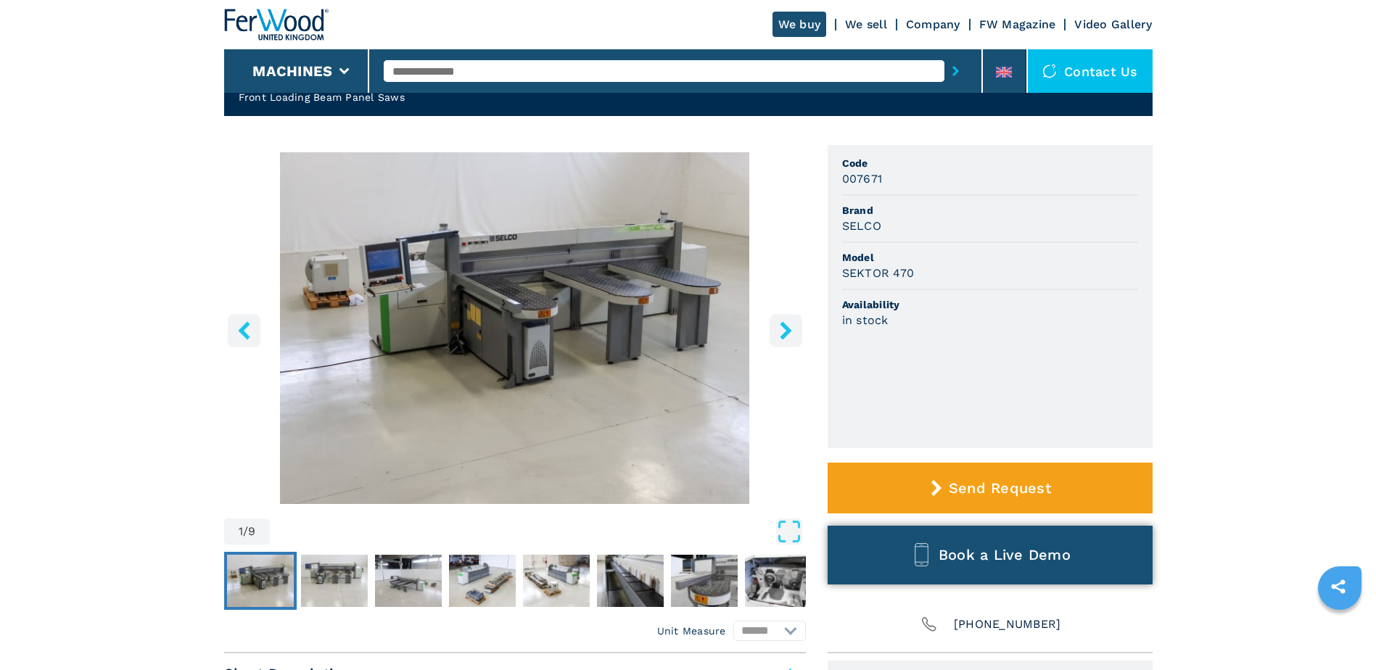
scroll to position [73, 0]
